Goal: Use online tool/utility: Utilize a website feature to perform a specific function

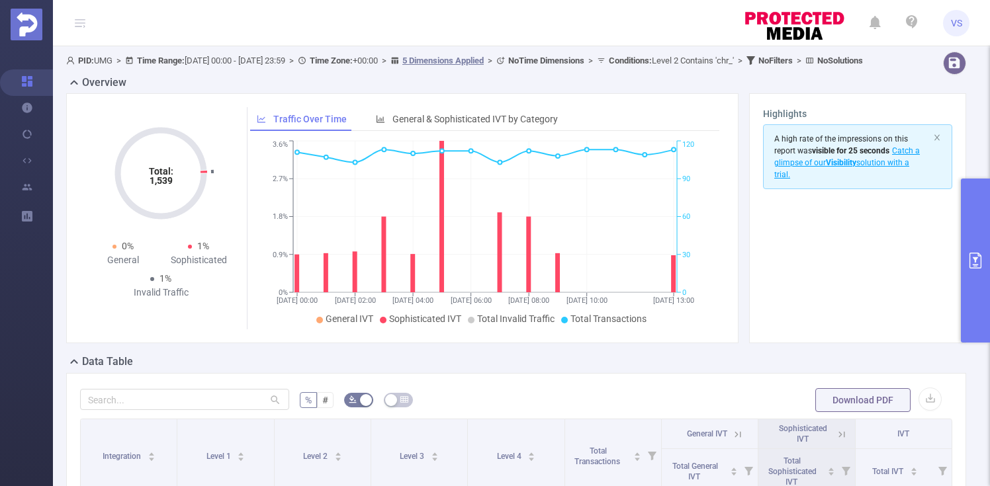
scroll to position [180, 0]
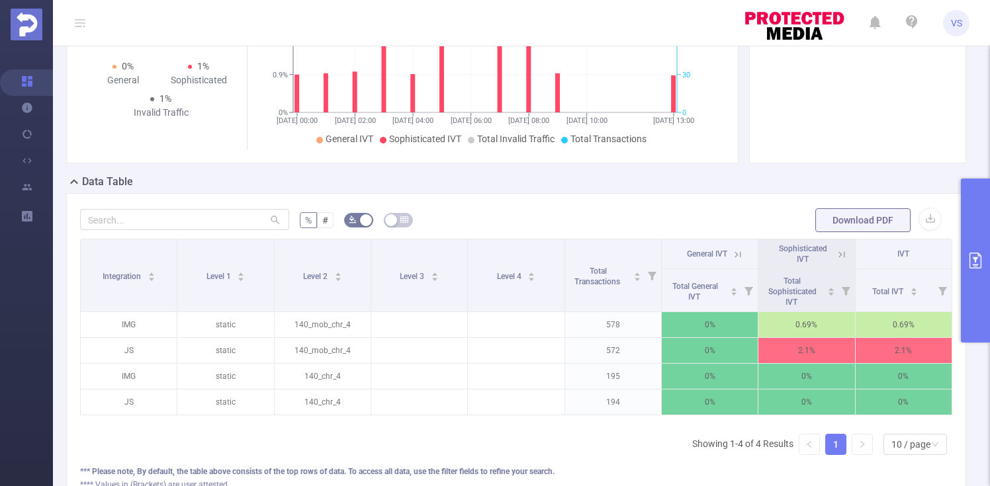
click at [973, 302] on button "primary" at bounding box center [975, 261] width 29 height 164
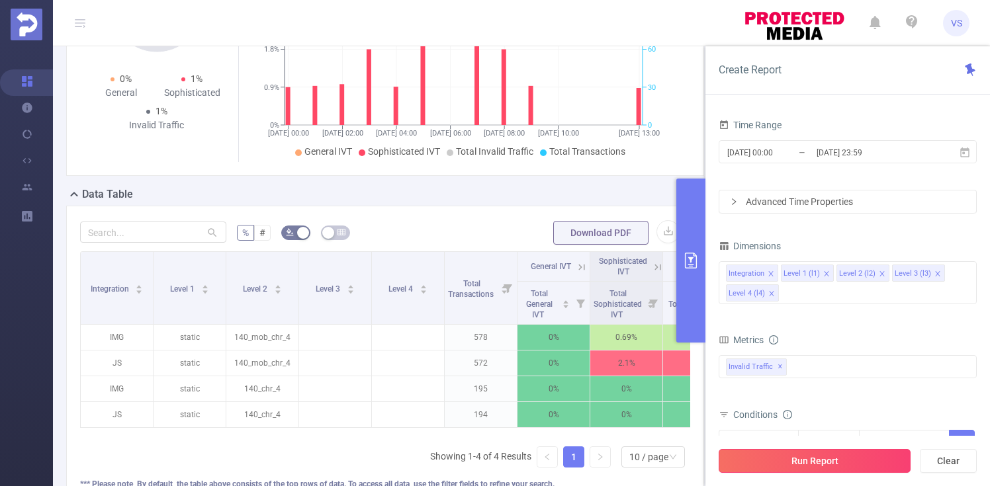
click at [849, 468] on button "Run Report" at bounding box center [814, 461] width 192 height 24
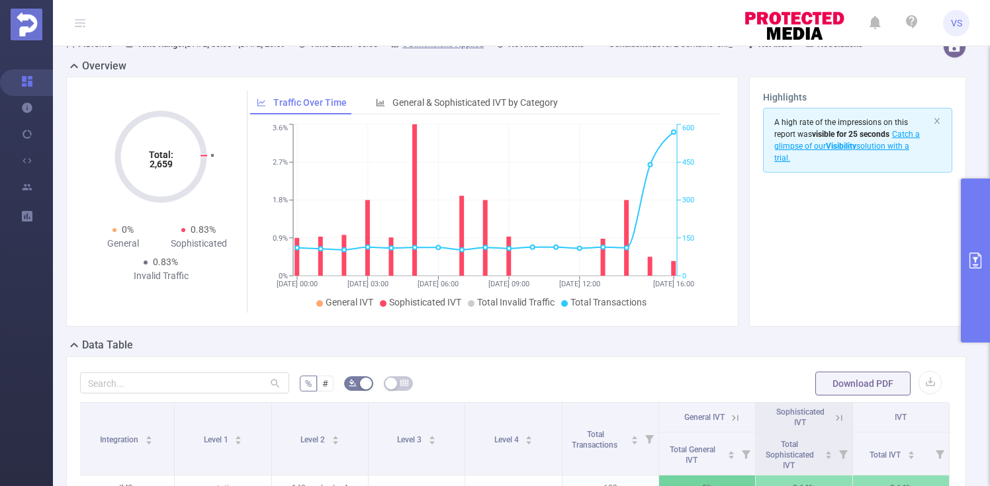
scroll to position [0, 0]
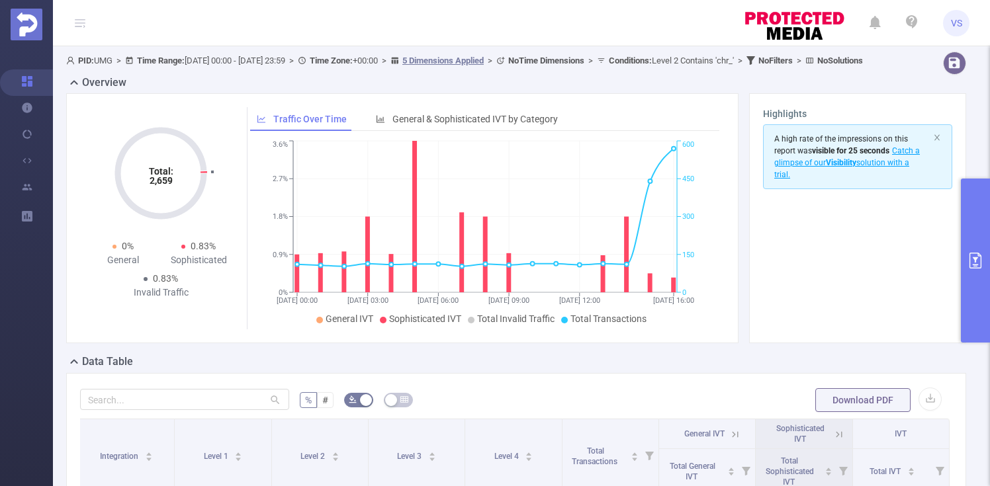
click at [974, 306] on button "primary" at bounding box center [975, 261] width 29 height 164
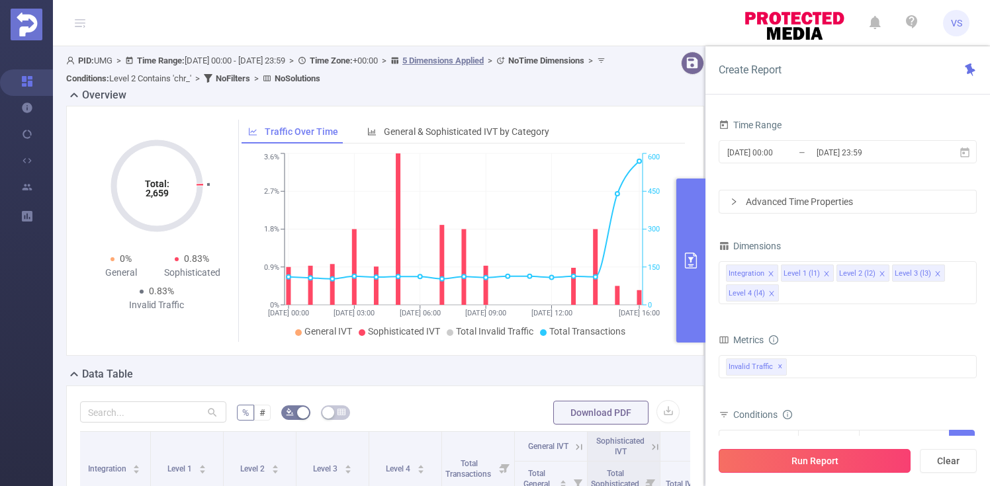
click at [818, 463] on button "Run Report" at bounding box center [814, 461] width 192 height 24
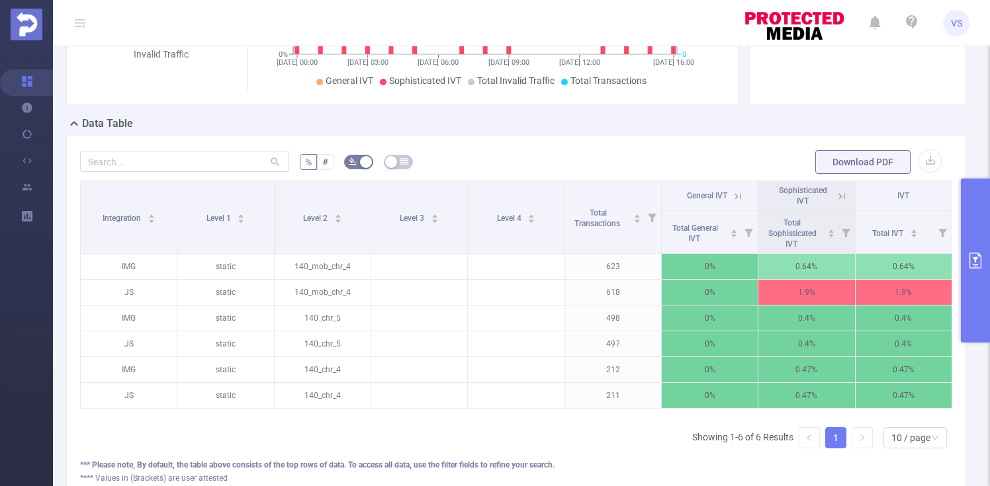
scroll to position [214, 0]
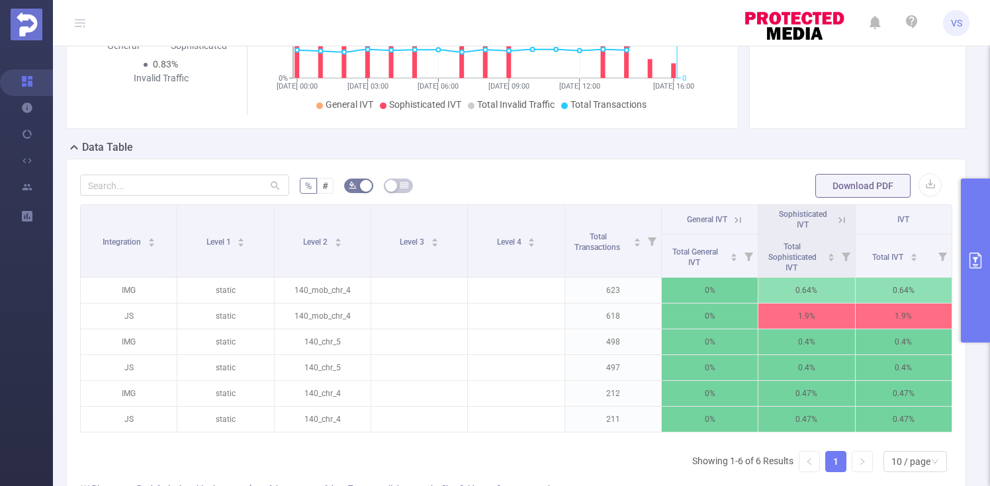
click at [979, 288] on button "primary" at bounding box center [975, 261] width 29 height 164
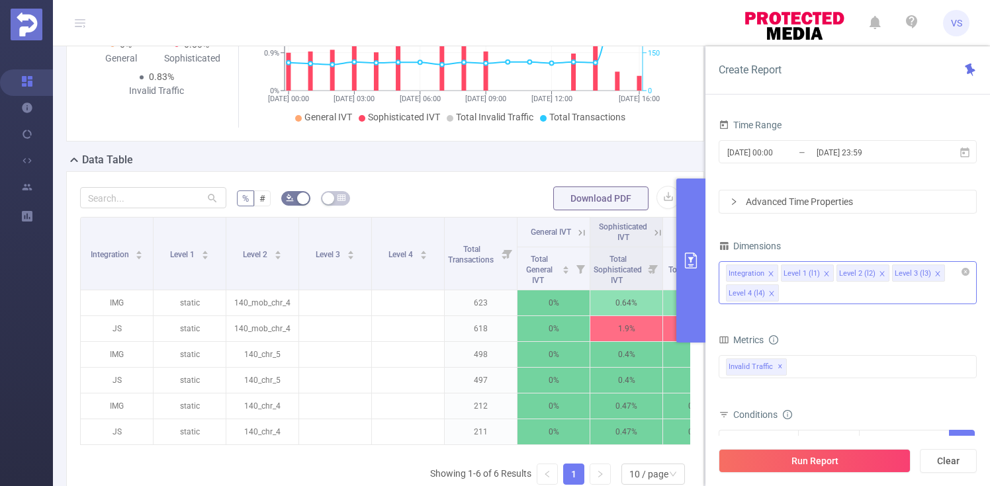
click at [796, 292] on div "Integration Level 1 (l1) Level 2 (l2) Level 3 (l3) Level 4 (l4)" at bounding box center [847, 282] width 258 height 43
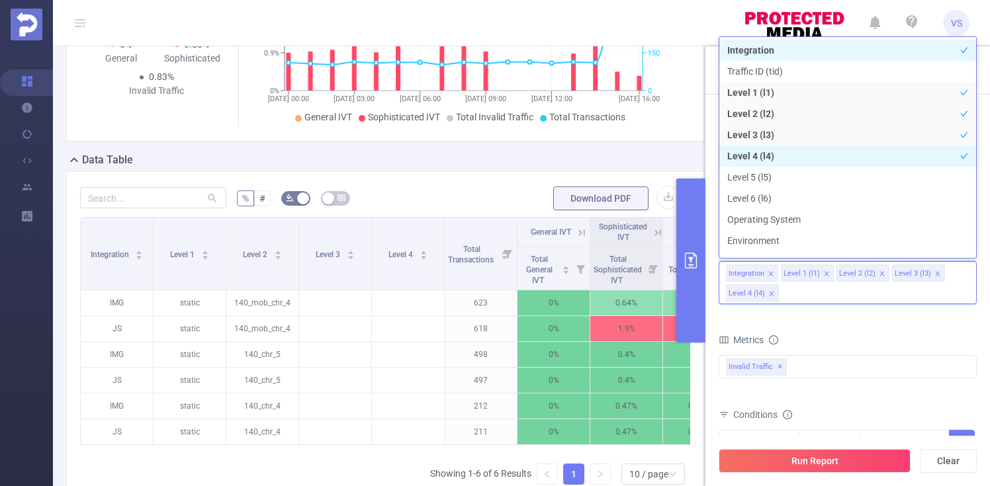
scroll to position [15, 0]
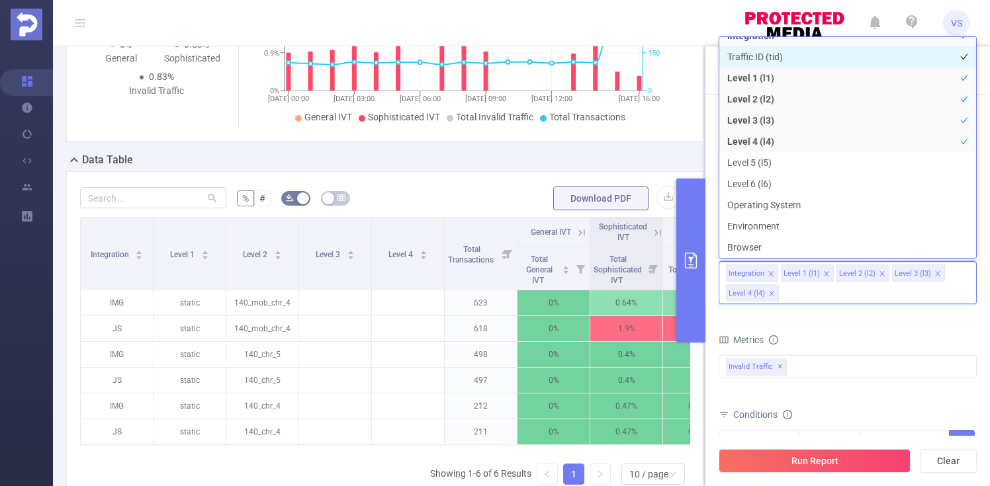
click at [770, 60] on li "Traffic ID (tid)" at bounding box center [847, 56] width 257 height 21
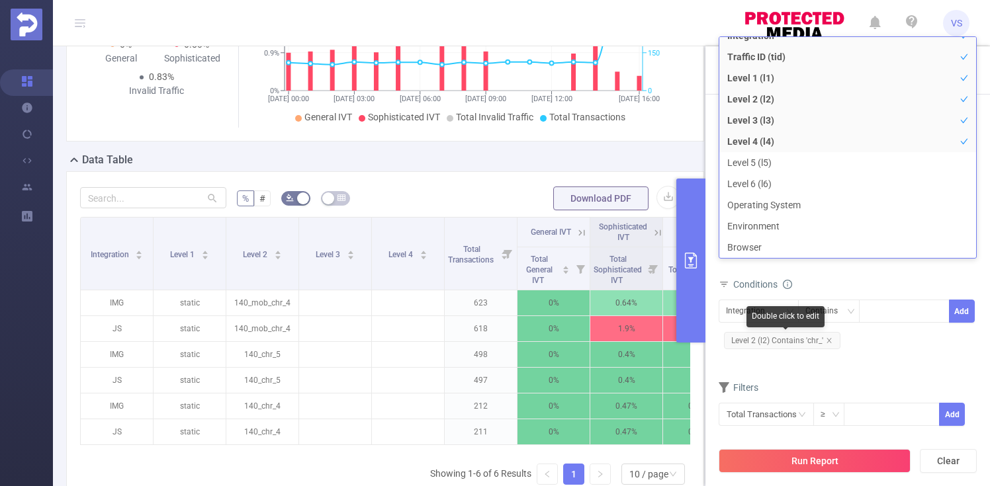
click at [834, 340] on span "Level 2 (l2) Contains 'chr_'" at bounding box center [782, 340] width 116 height 17
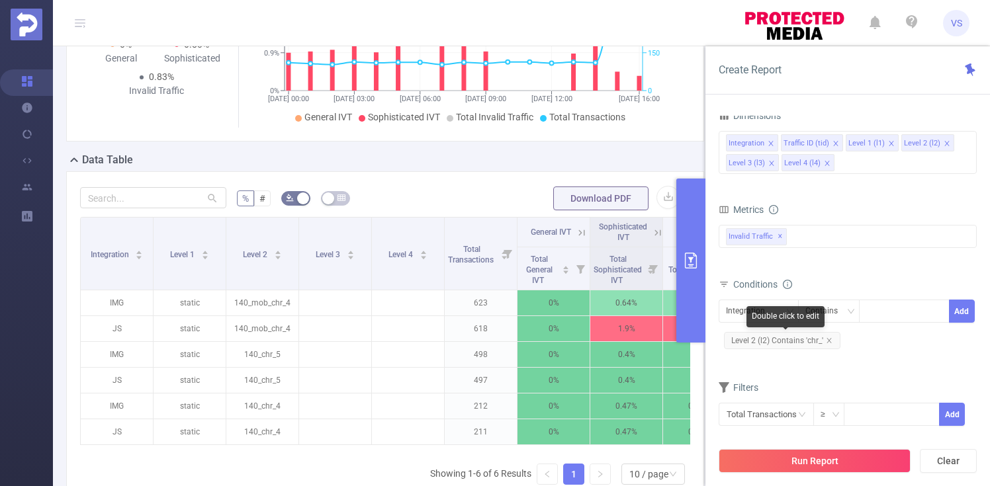
click at [773, 311] on div "Double click to edit" at bounding box center [785, 316] width 78 height 21
click at [830, 341] on icon "icon: close" at bounding box center [829, 340] width 7 height 7
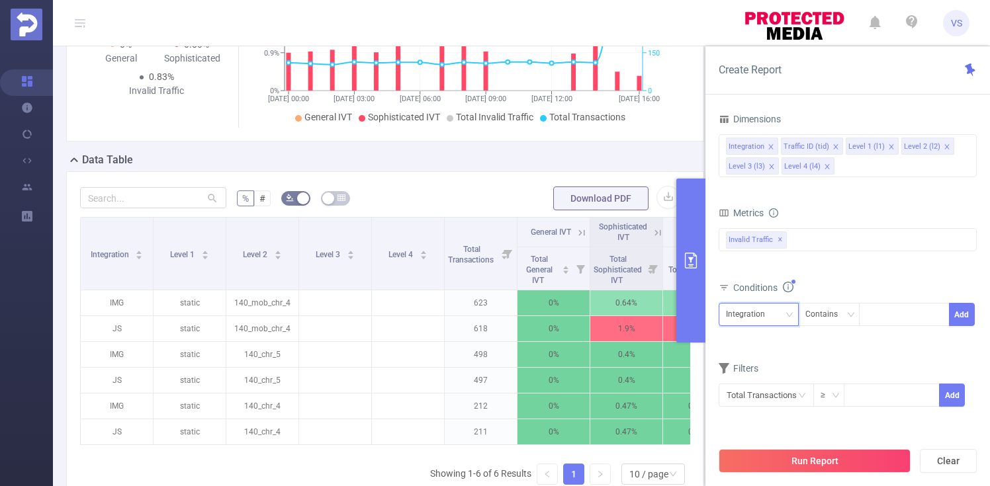
click at [792, 312] on icon "icon: down" at bounding box center [789, 315] width 8 height 8
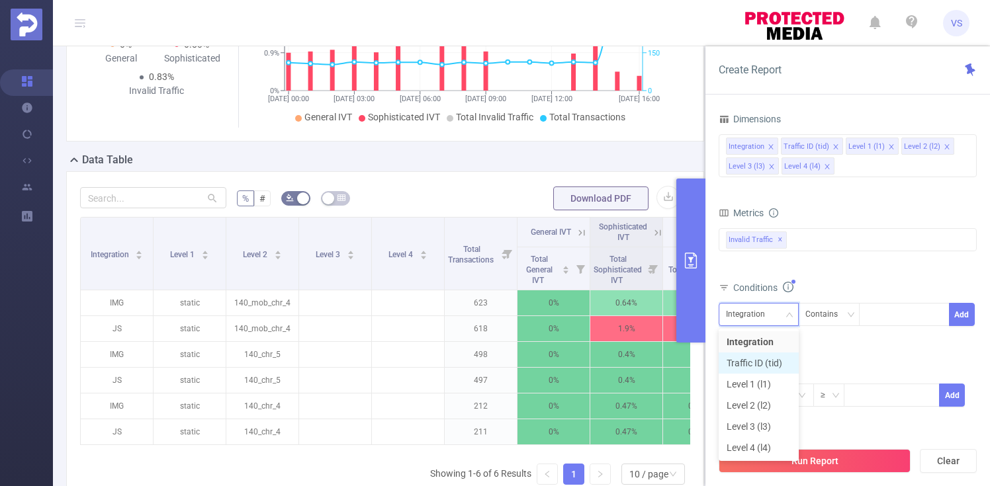
click at [772, 359] on li "Traffic ID (tid)" at bounding box center [758, 363] width 80 height 21
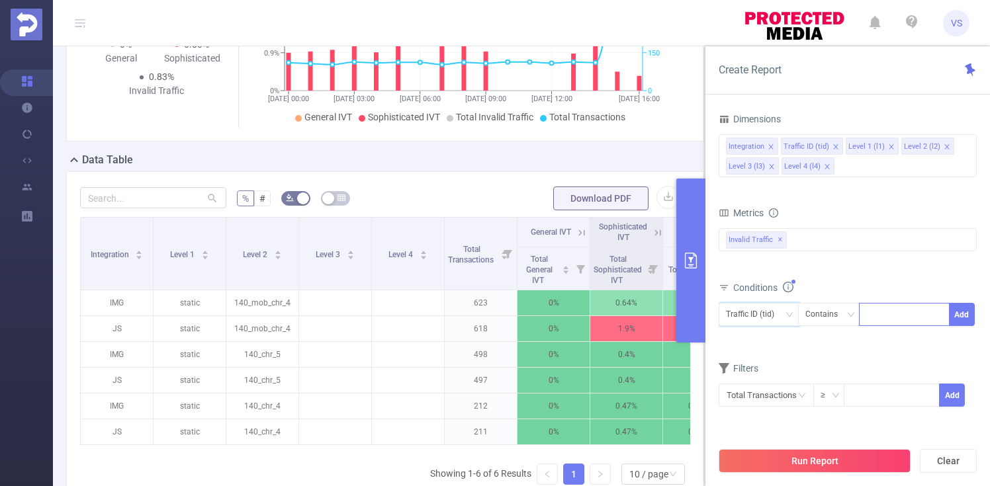
click at [877, 320] on div at bounding box center [904, 315] width 76 height 22
type input "mrt"
click at [906, 344] on li "mrt" at bounding box center [904, 341] width 91 height 21
click at [962, 321] on button "Add" at bounding box center [962, 314] width 26 height 23
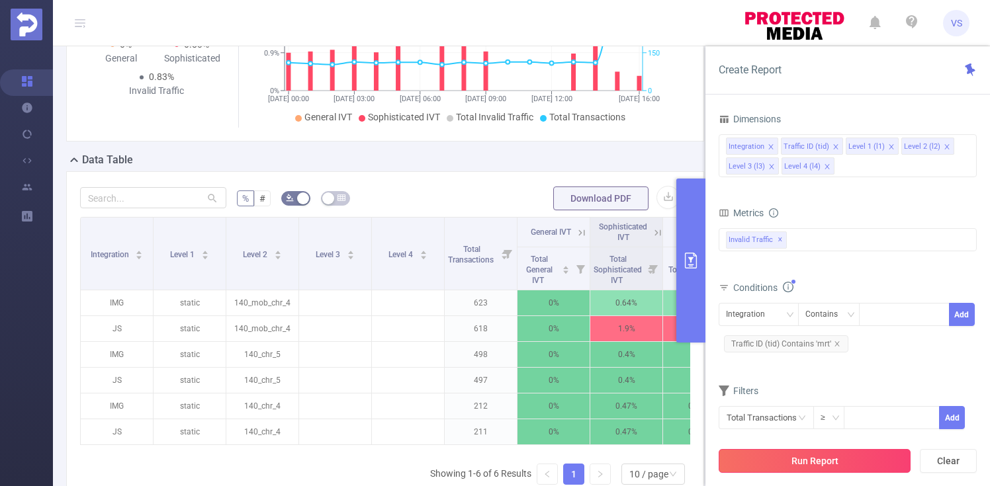
click at [836, 463] on button "Run Report" at bounding box center [814, 461] width 192 height 24
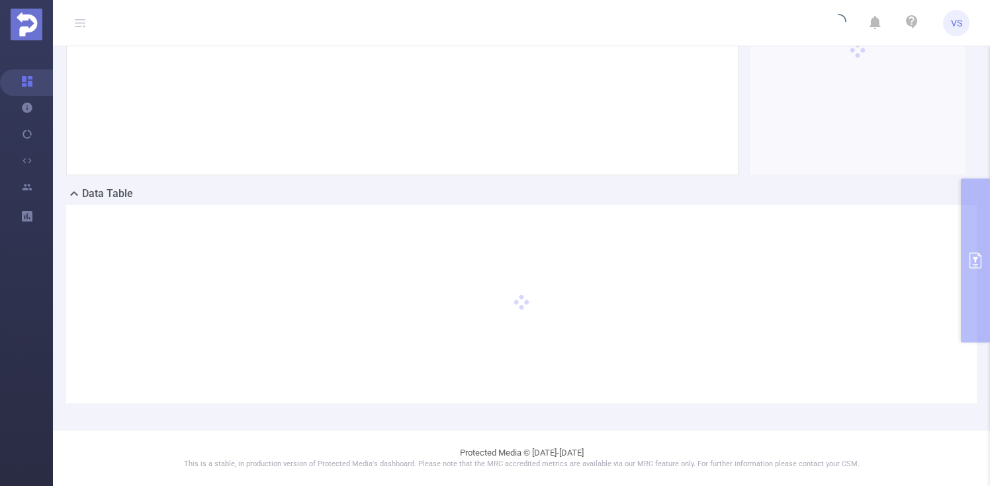
scroll to position [180, 0]
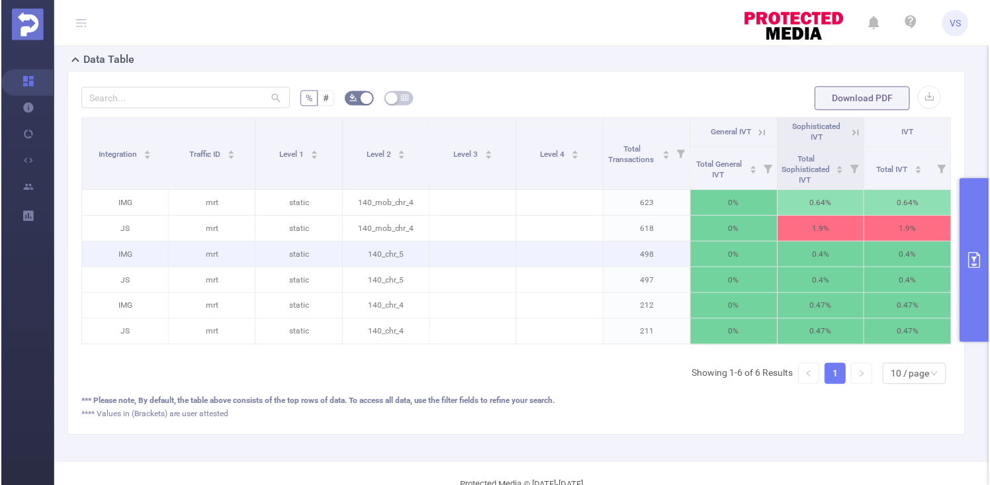
scroll to position [343, 0]
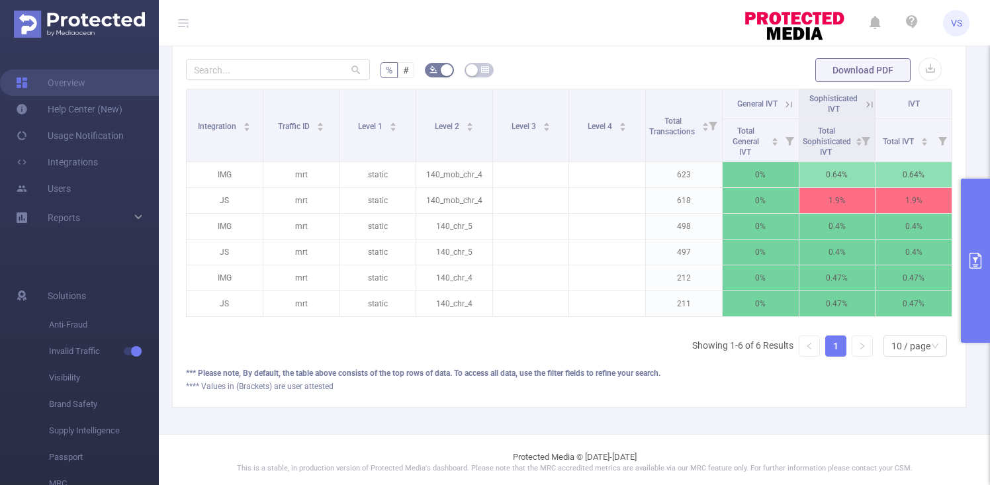
click at [965, 270] on button "primary" at bounding box center [975, 261] width 29 height 164
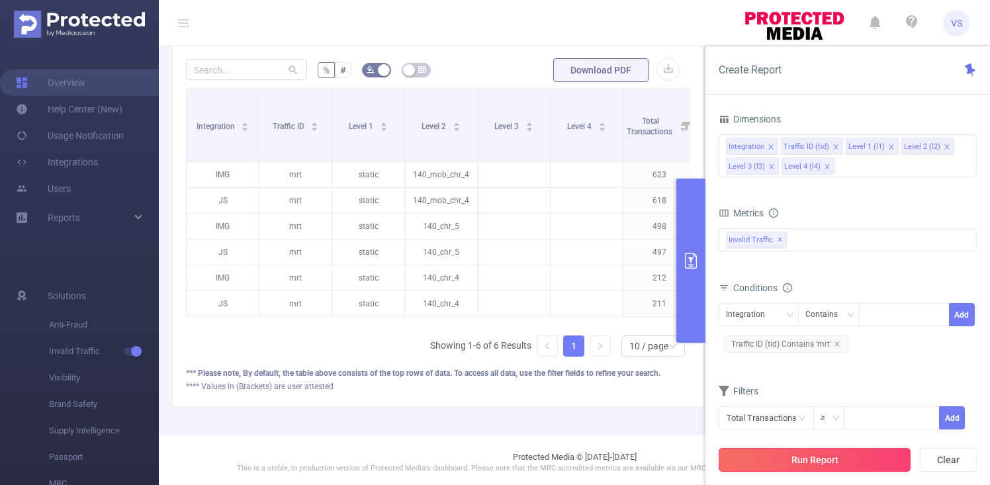
click at [829, 464] on button "Run Report" at bounding box center [814, 460] width 192 height 24
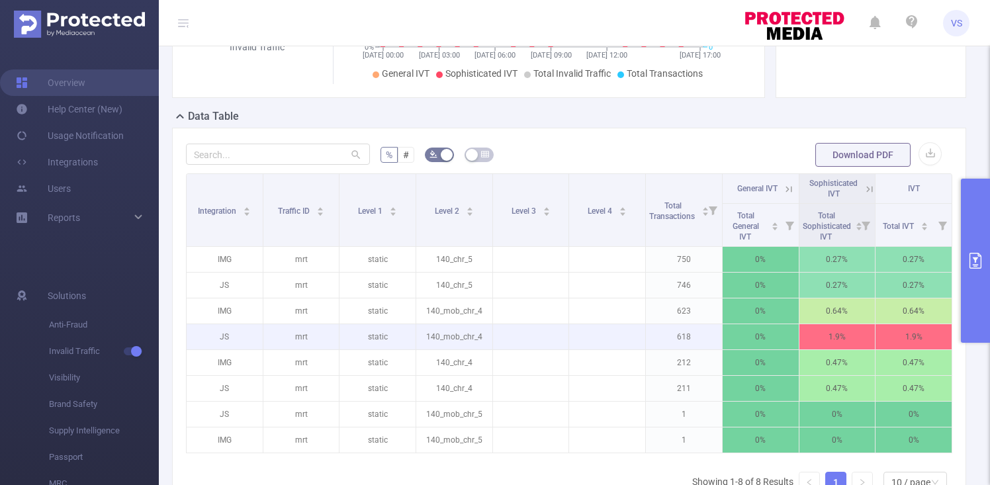
scroll to position [0, 0]
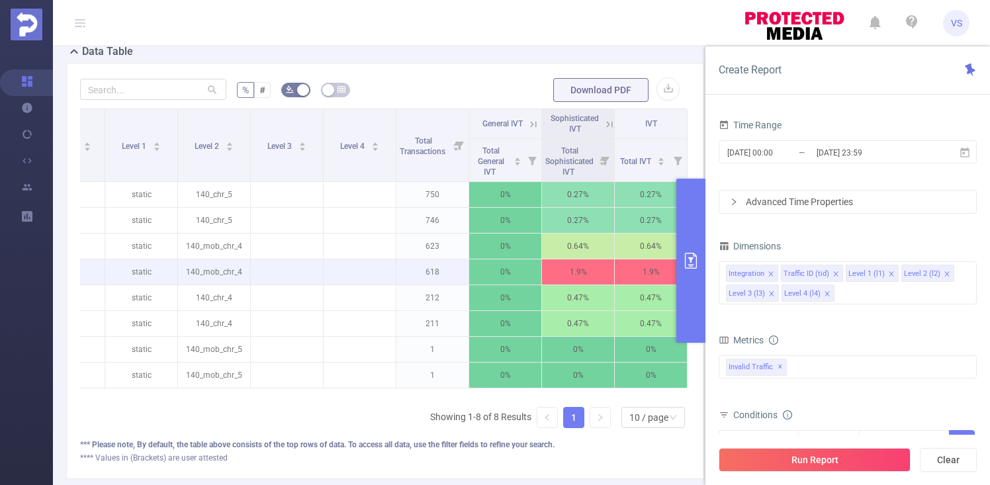
scroll to position [318, 0]
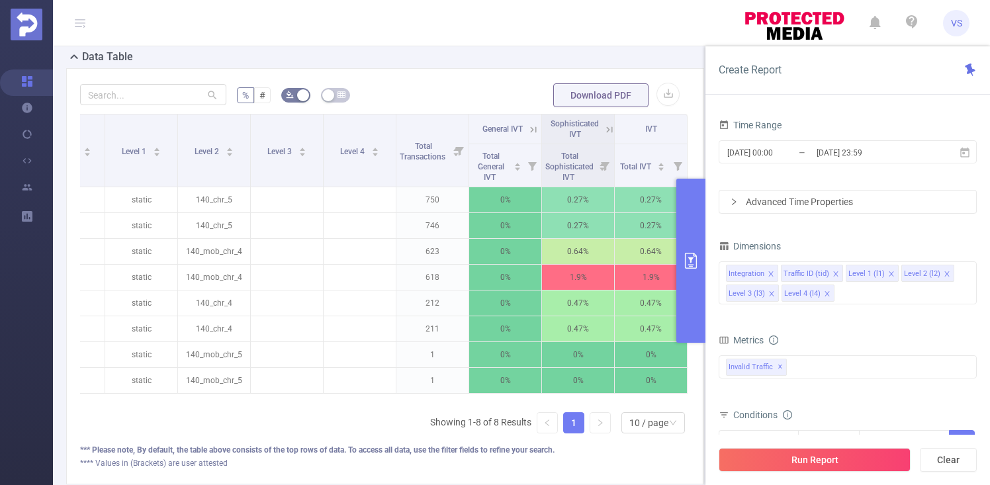
click at [685, 323] on button "primary" at bounding box center [690, 261] width 29 height 164
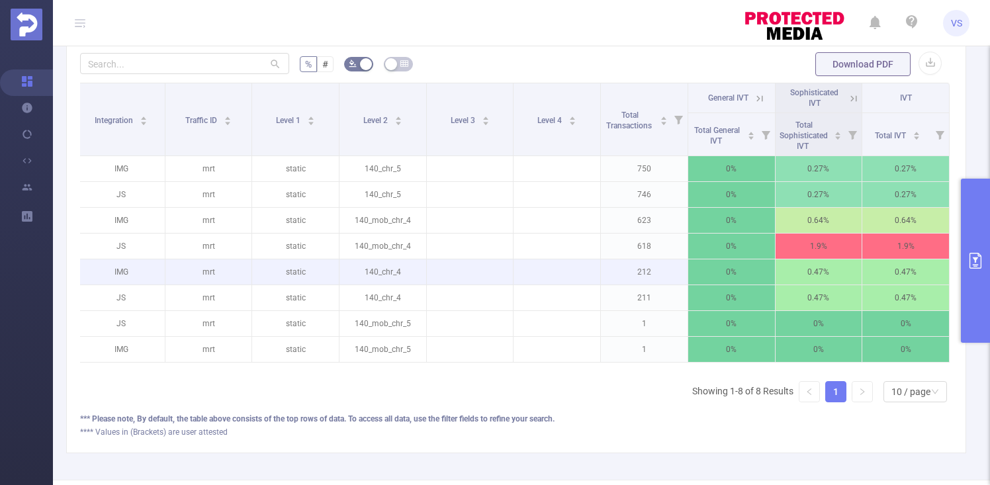
scroll to position [302, 0]
